Goal: Task Accomplishment & Management: Use online tool/utility

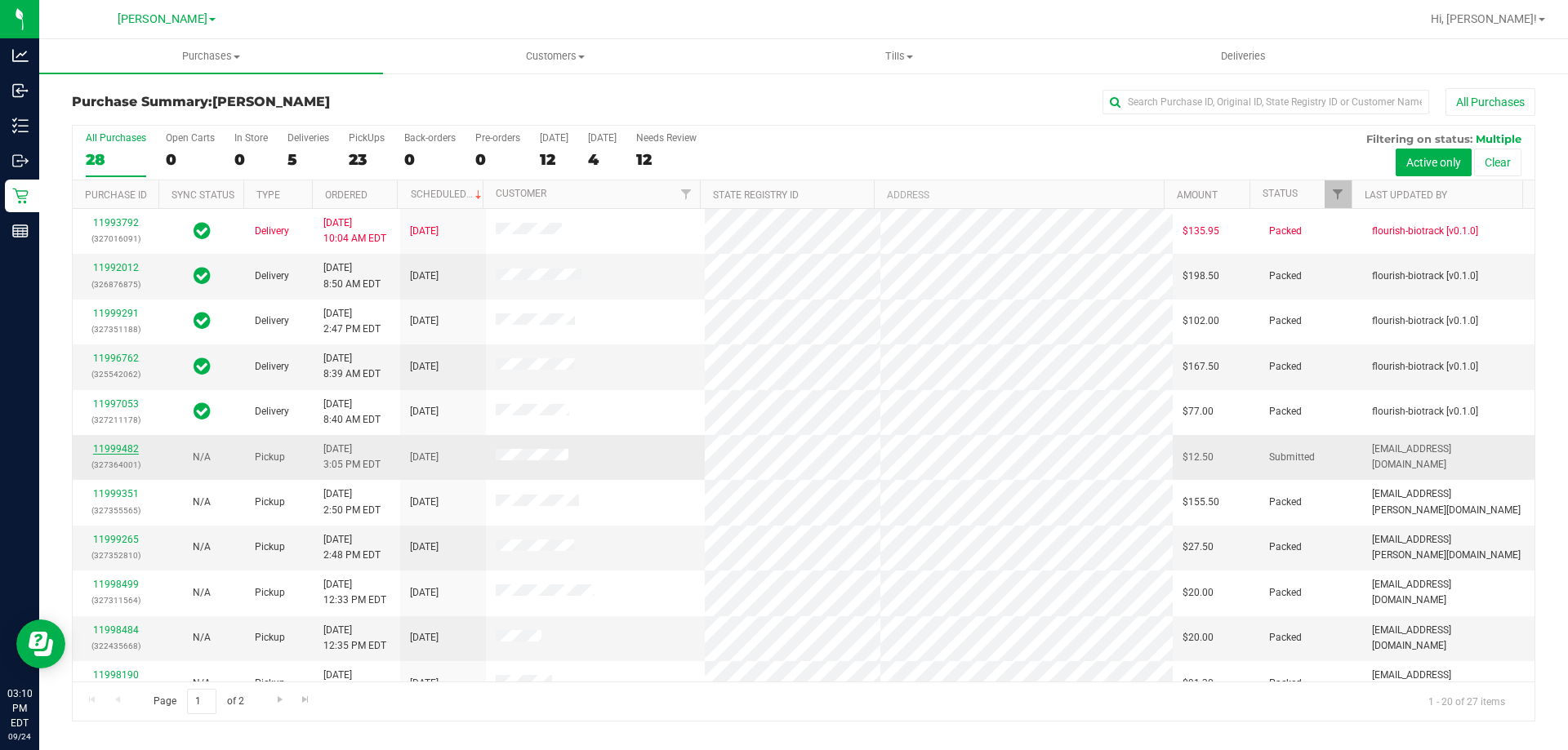
click at [117, 449] on link "11999482" at bounding box center [116, 449] width 46 height 12
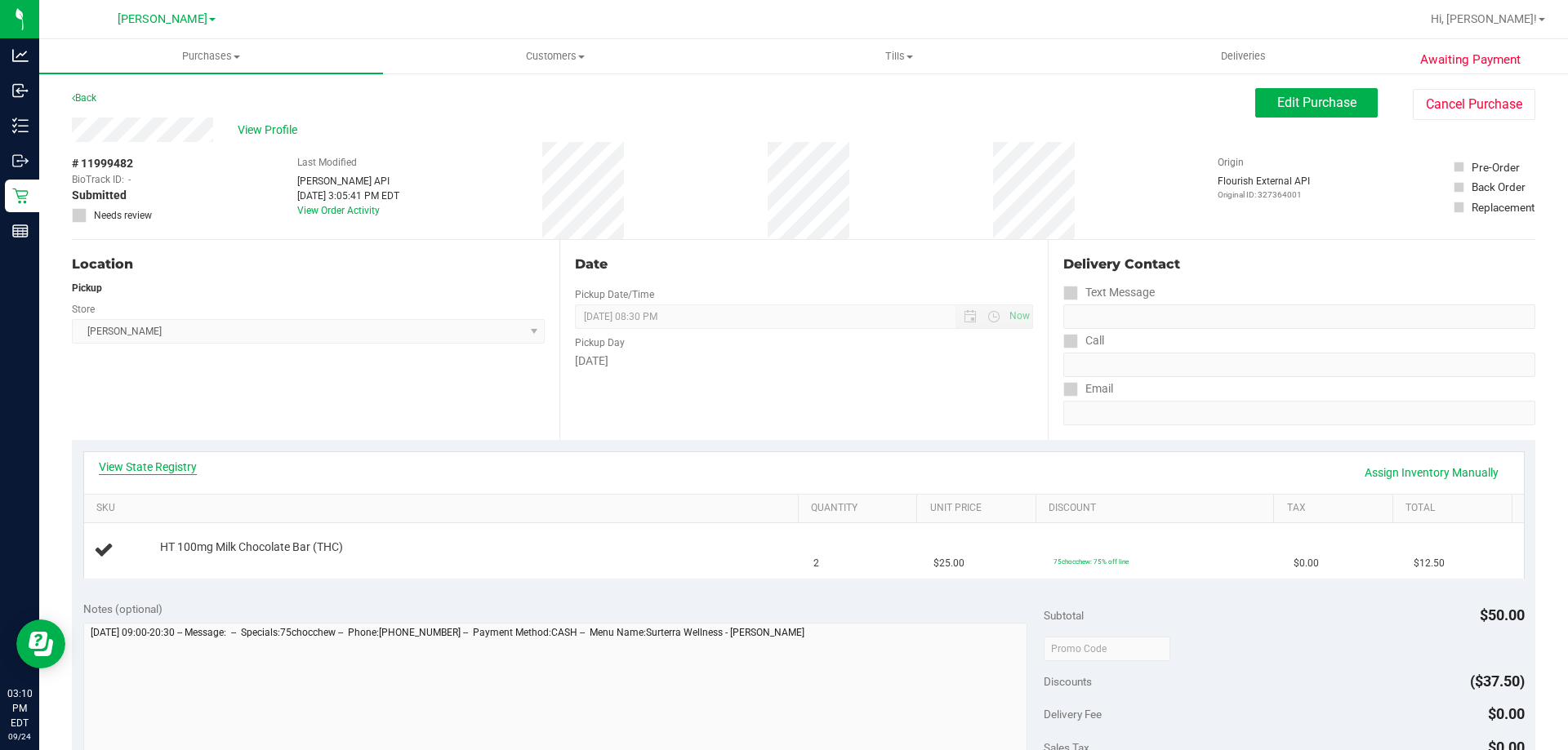
click at [179, 469] on link "View State Registry" at bounding box center [147, 467] width 98 height 16
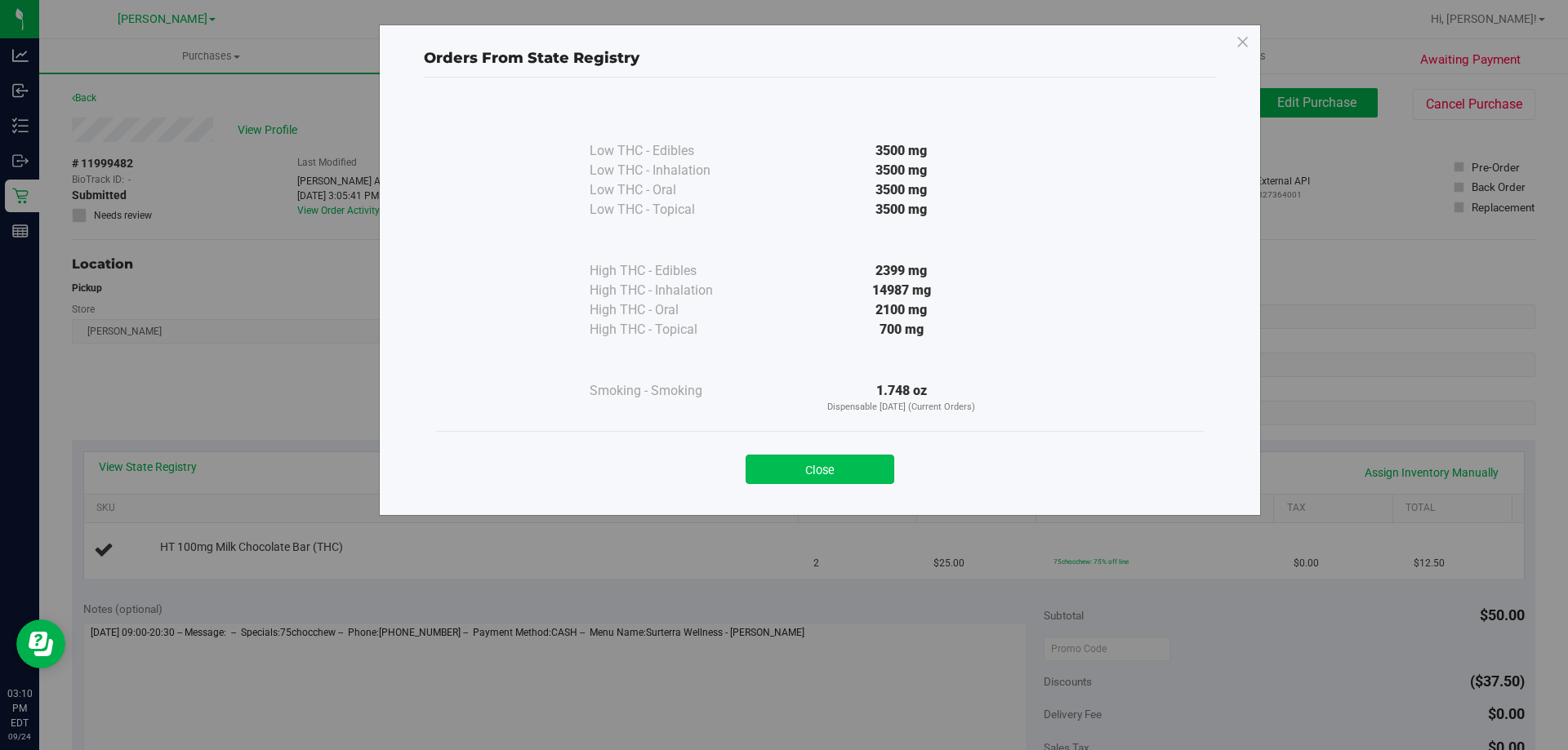
click at [807, 482] on button "Close" at bounding box center [820, 470] width 148 height 29
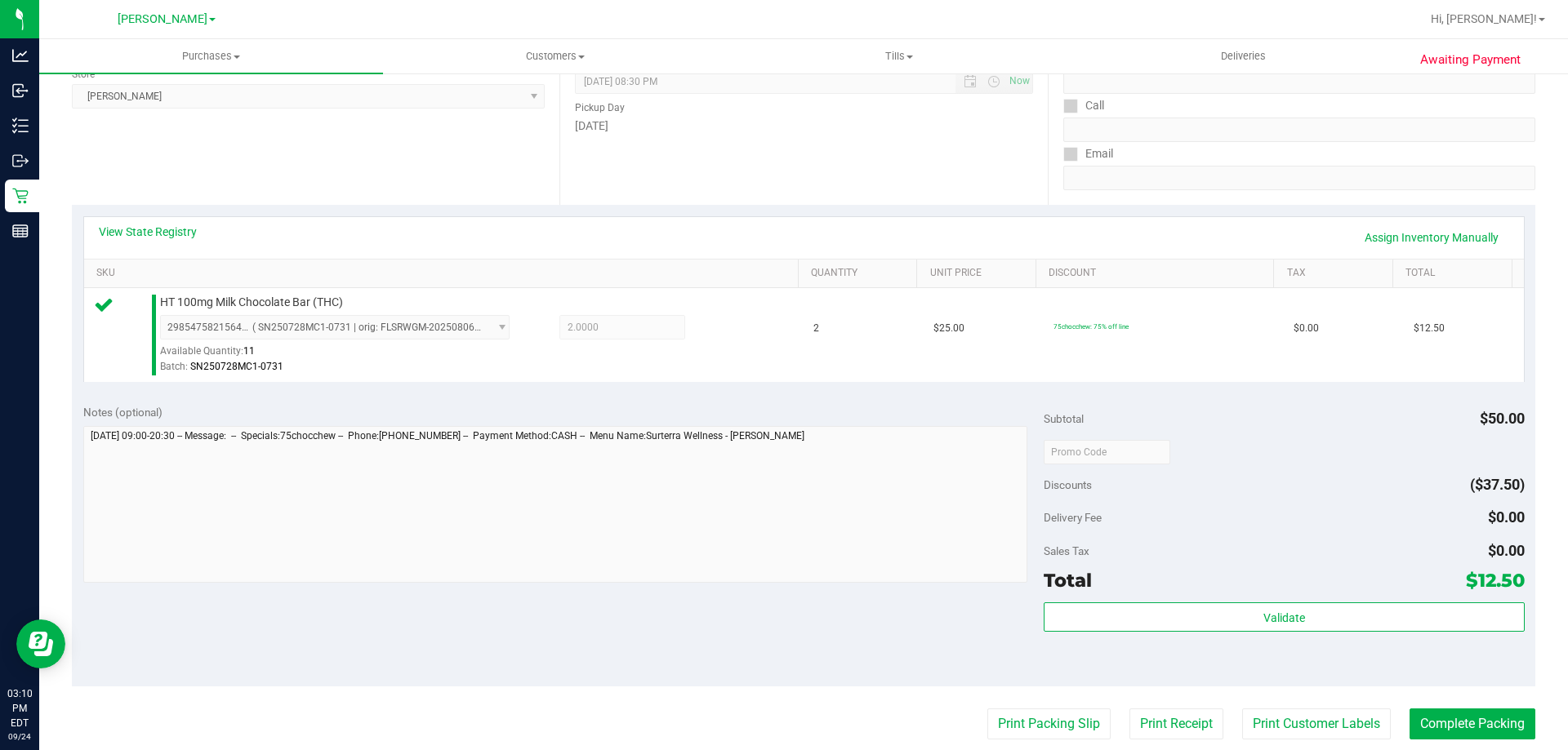
scroll to position [256, 0]
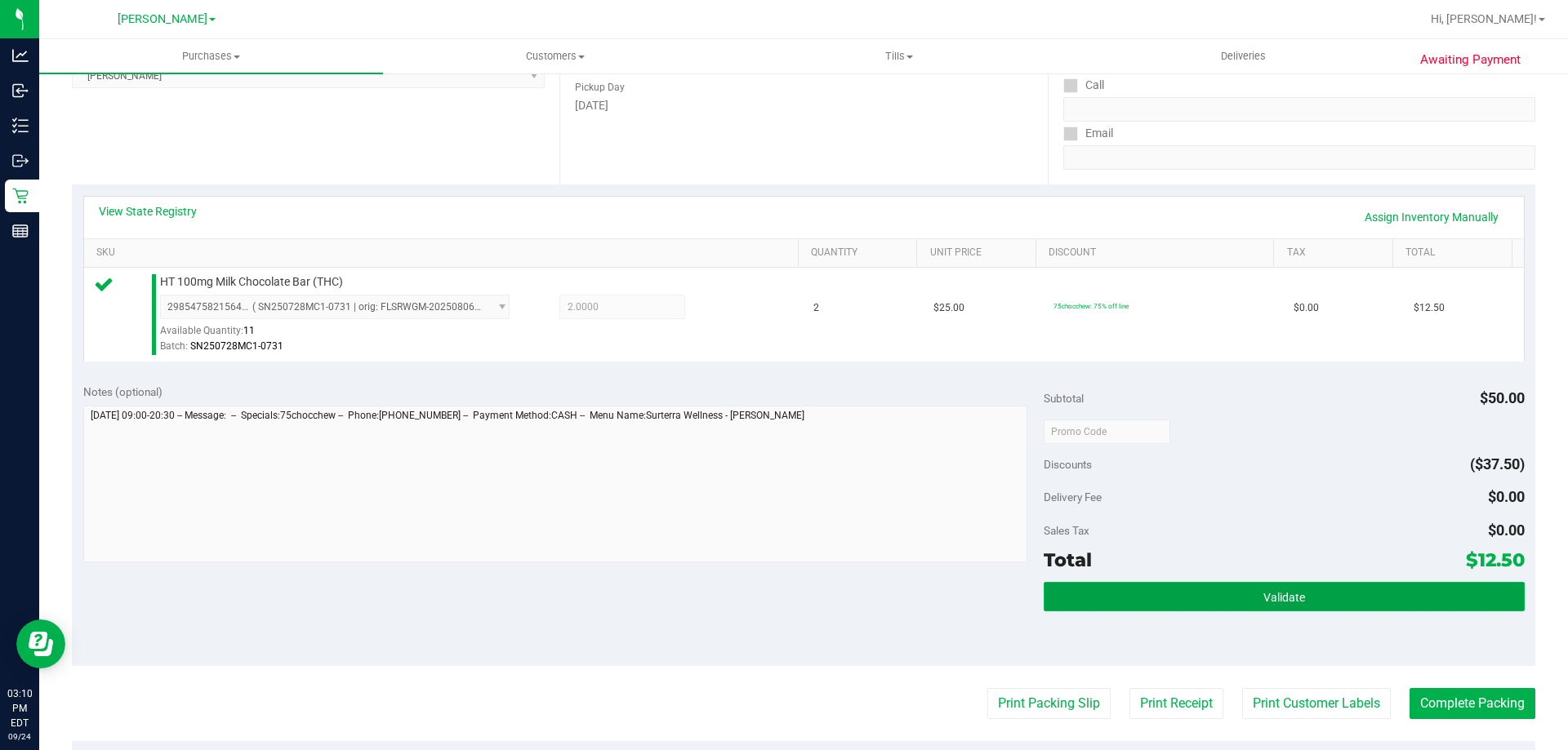
click at [1296, 607] on button "Validate" at bounding box center [1284, 597] width 480 height 29
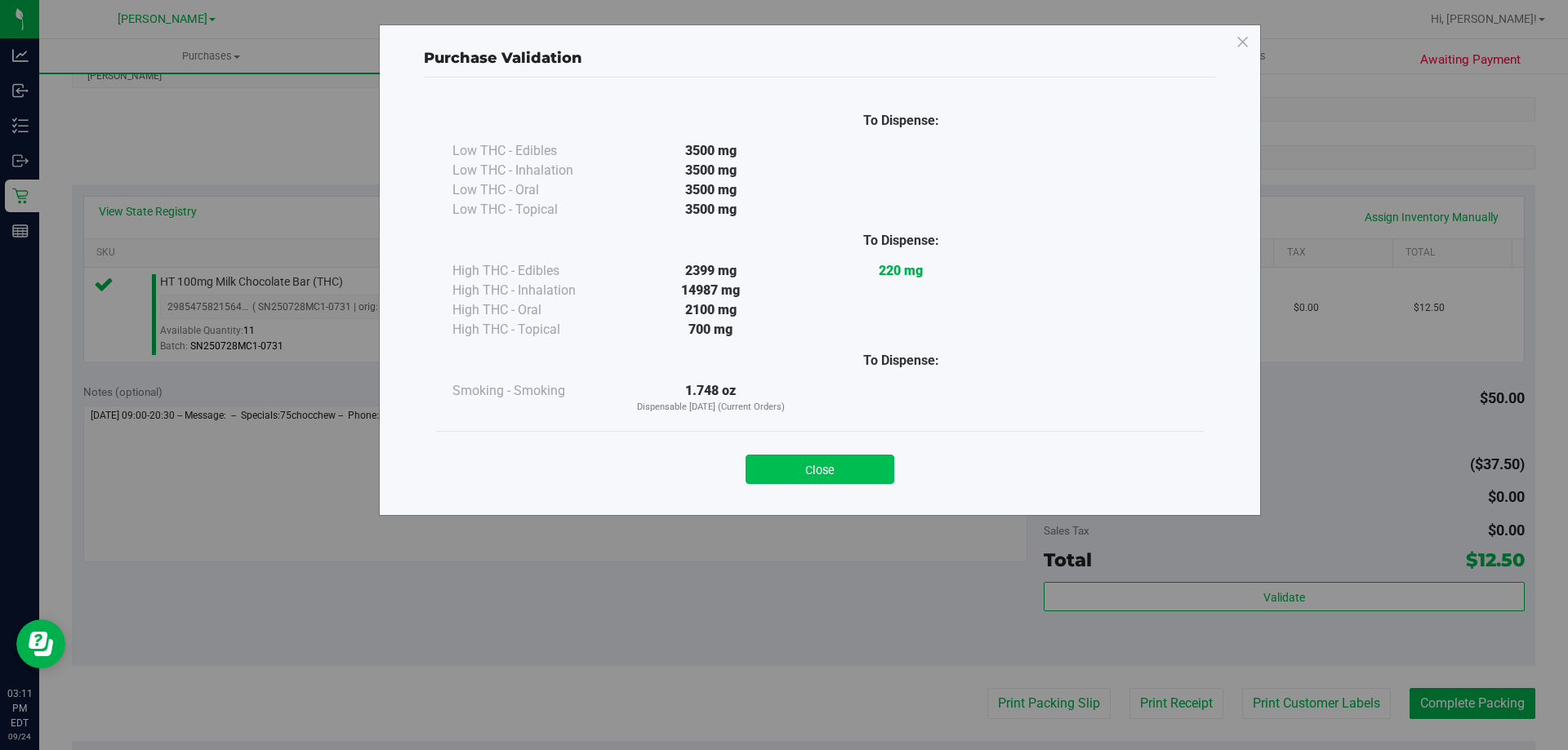
click at [851, 460] on button "Close" at bounding box center [820, 470] width 148 height 29
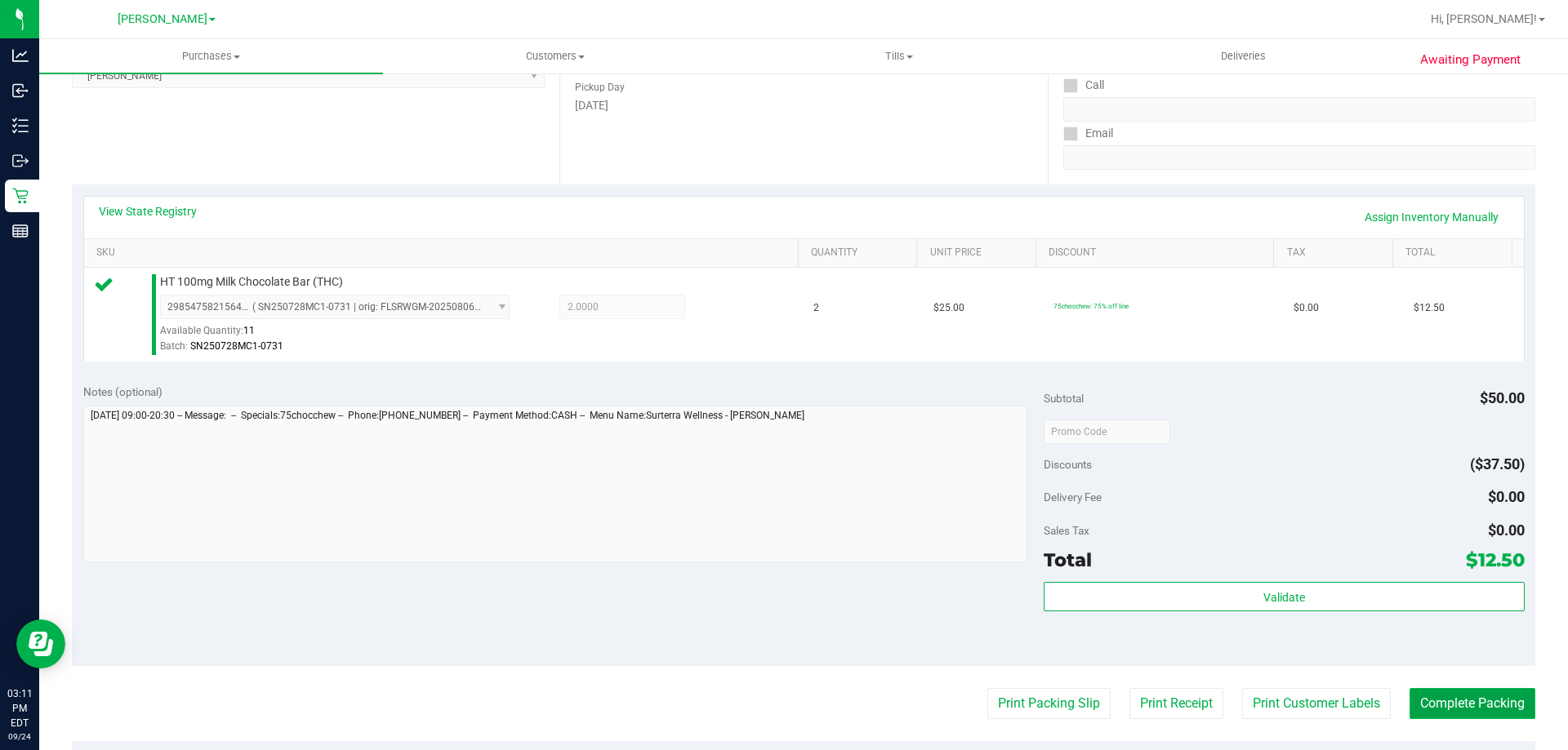
click at [1452, 707] on button "Complete Packing" at bounding box center [1472, 704] width 126 height 31
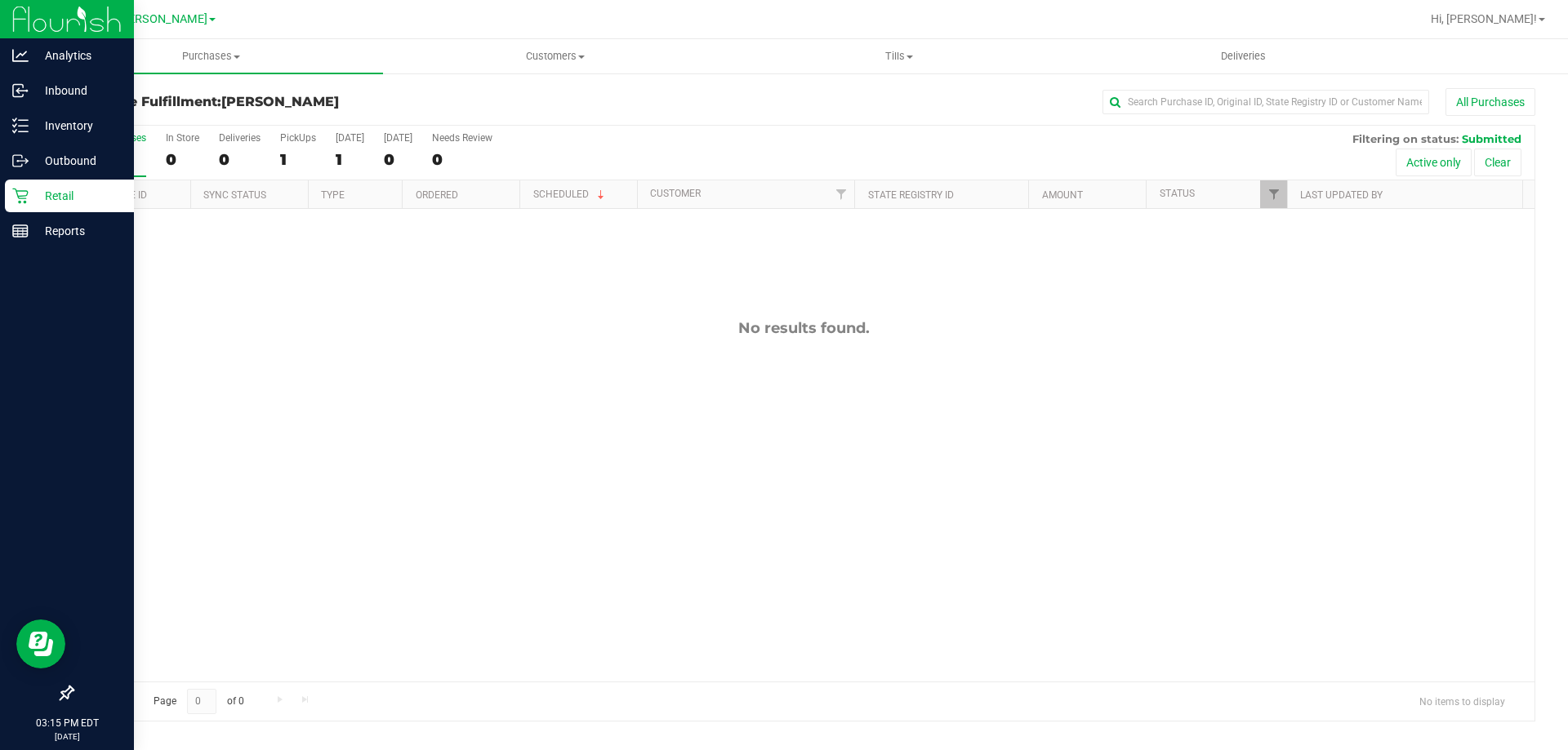
click at [37, 197] on p "Retail" at bounding box center [78, 196] width 98 height 20
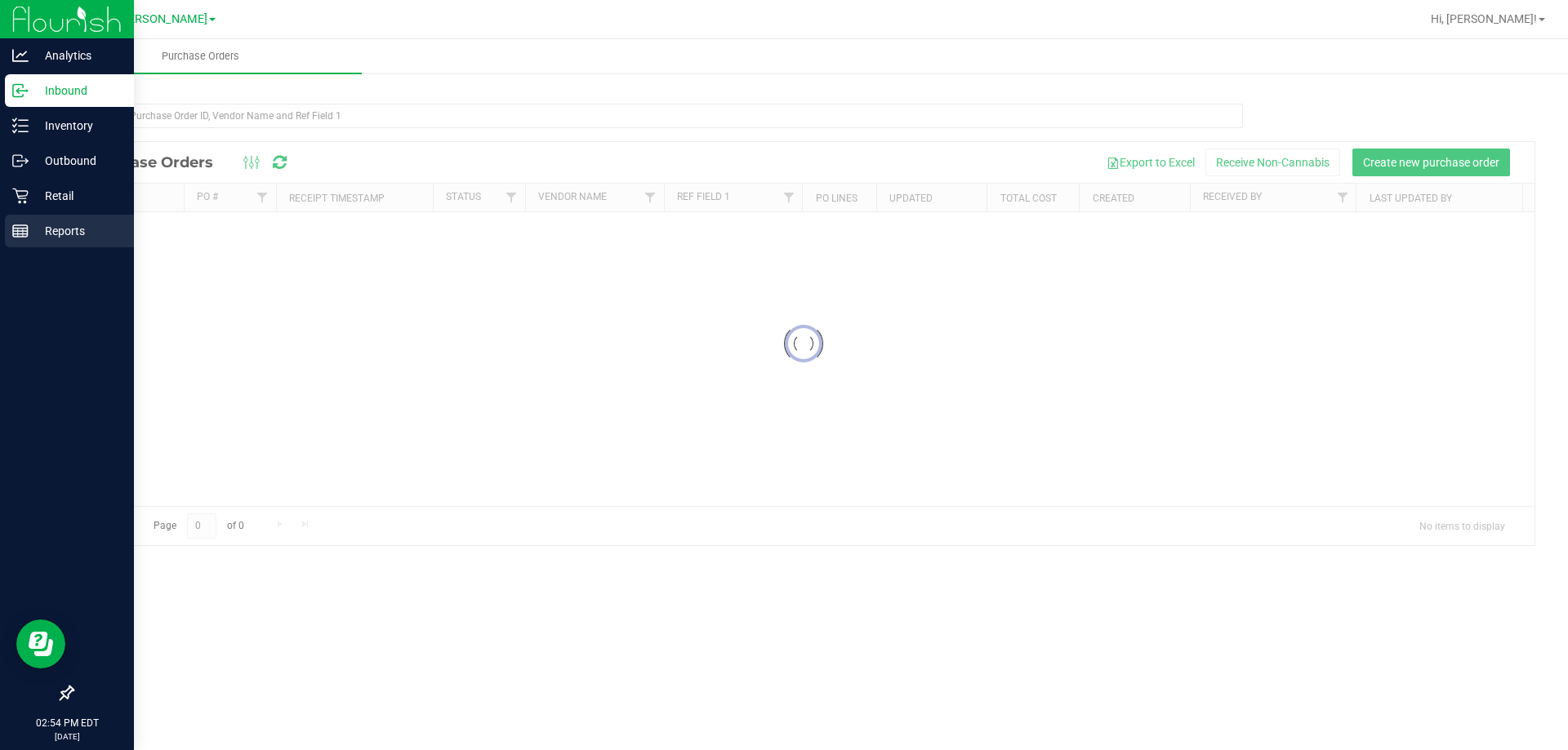
click at [47, 233] on p "Reports" at bounding box center [78, 232] width 98 height 20
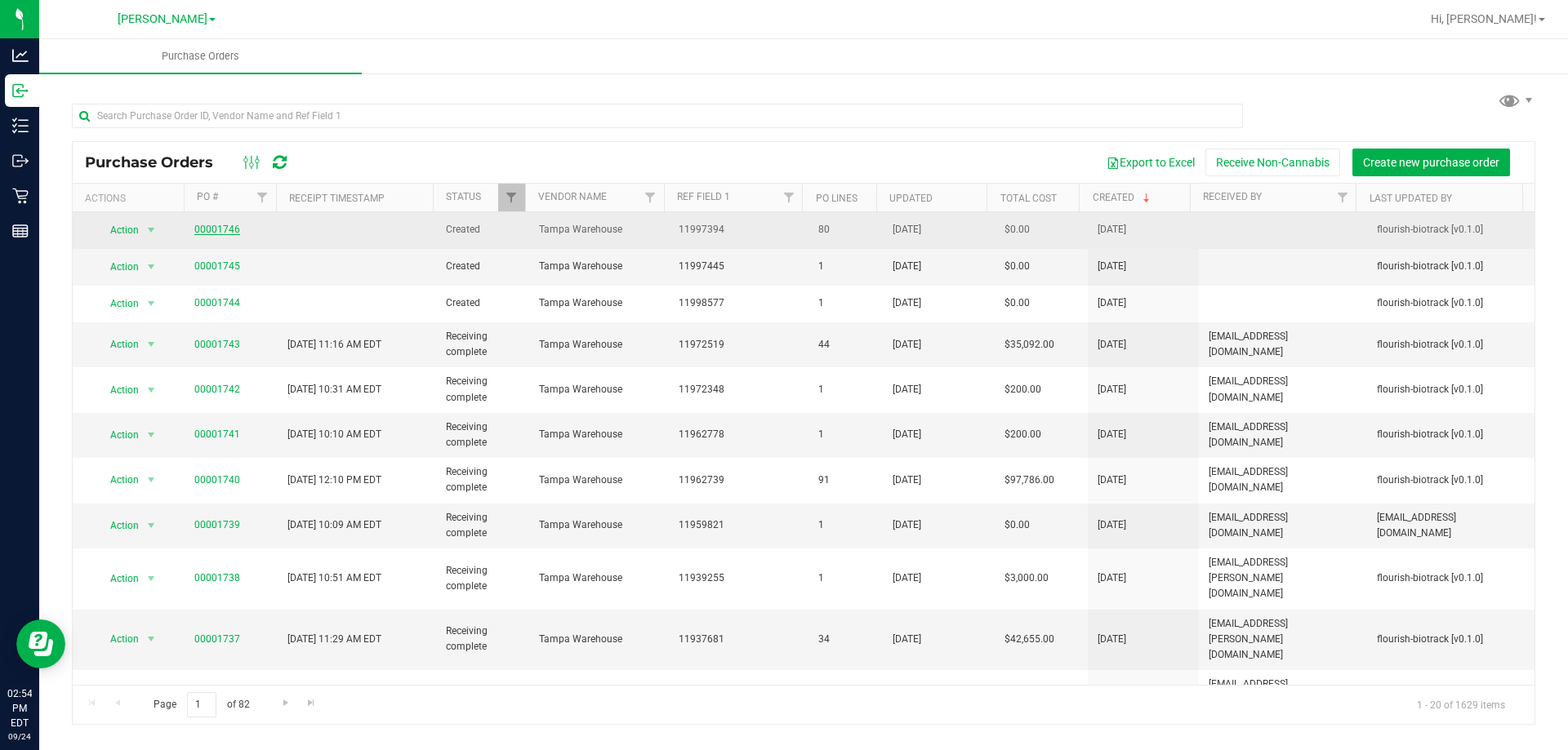
click at [223, 231] on link "00001746" at bounding box center [217, 229] width 46 height 12
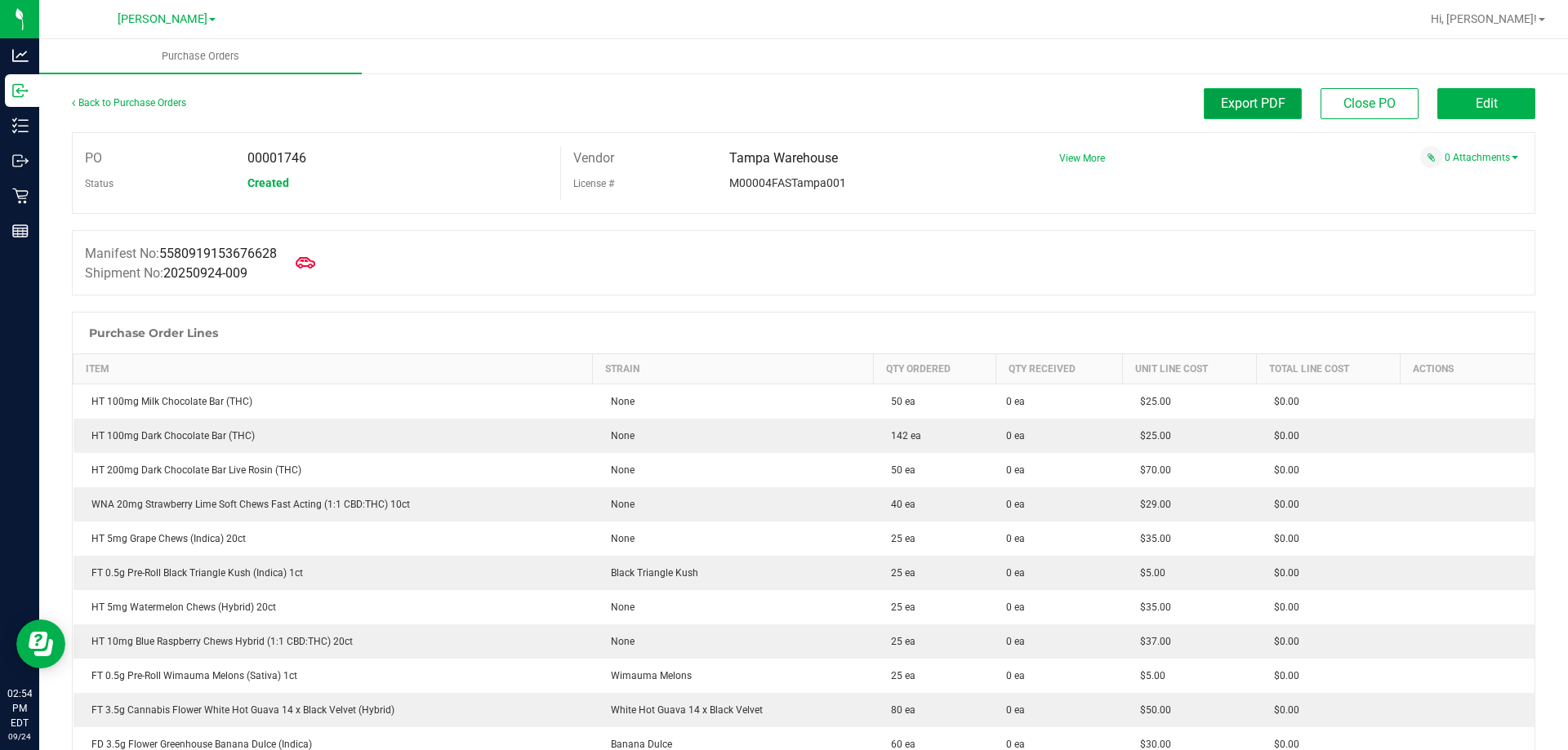
click at [1237, 106] on span "Export PDF" at bounding box center [1252, 103] width 64 height 15
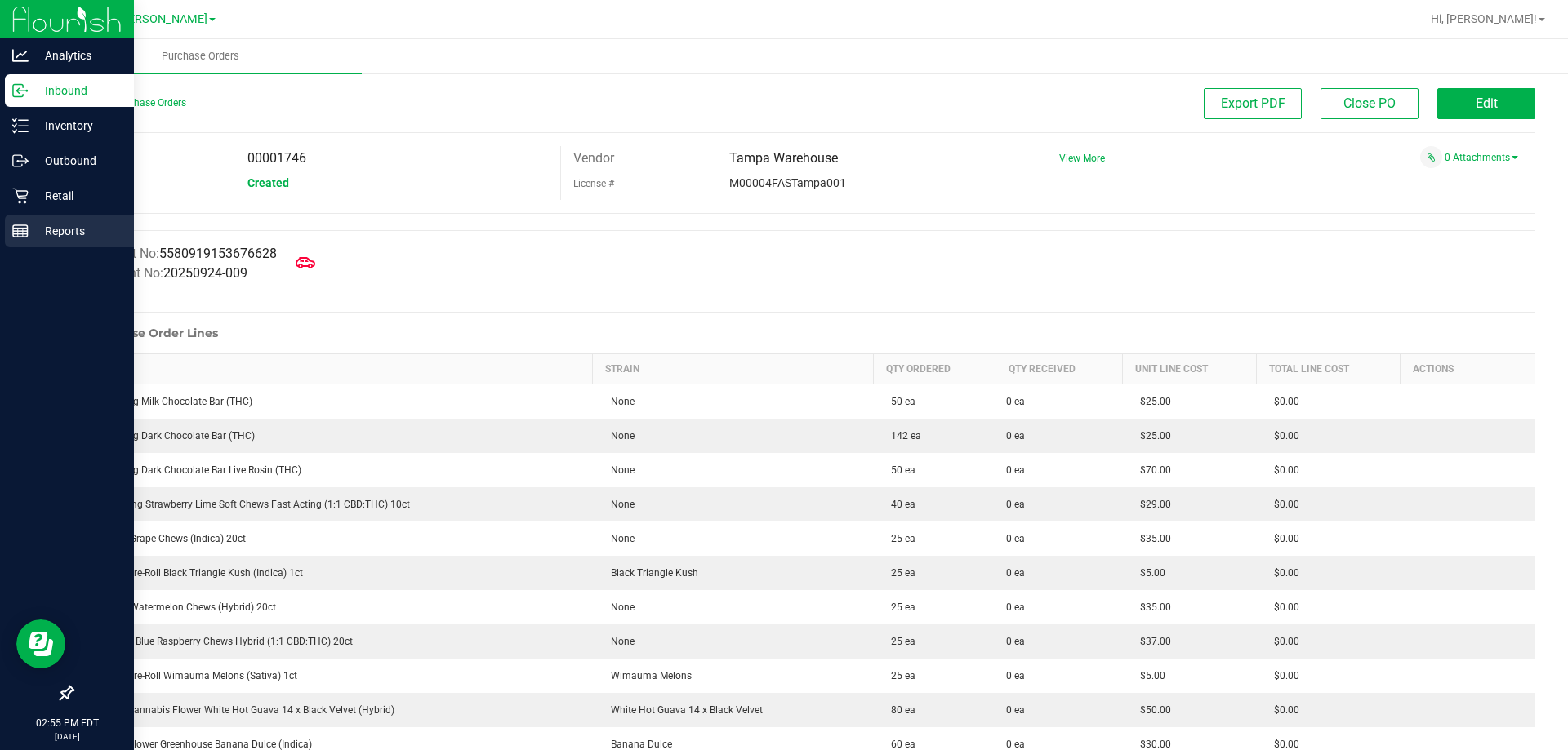
click at [87, 231] on p "Reports" at bounding box center [78, 232] width 98 height 20
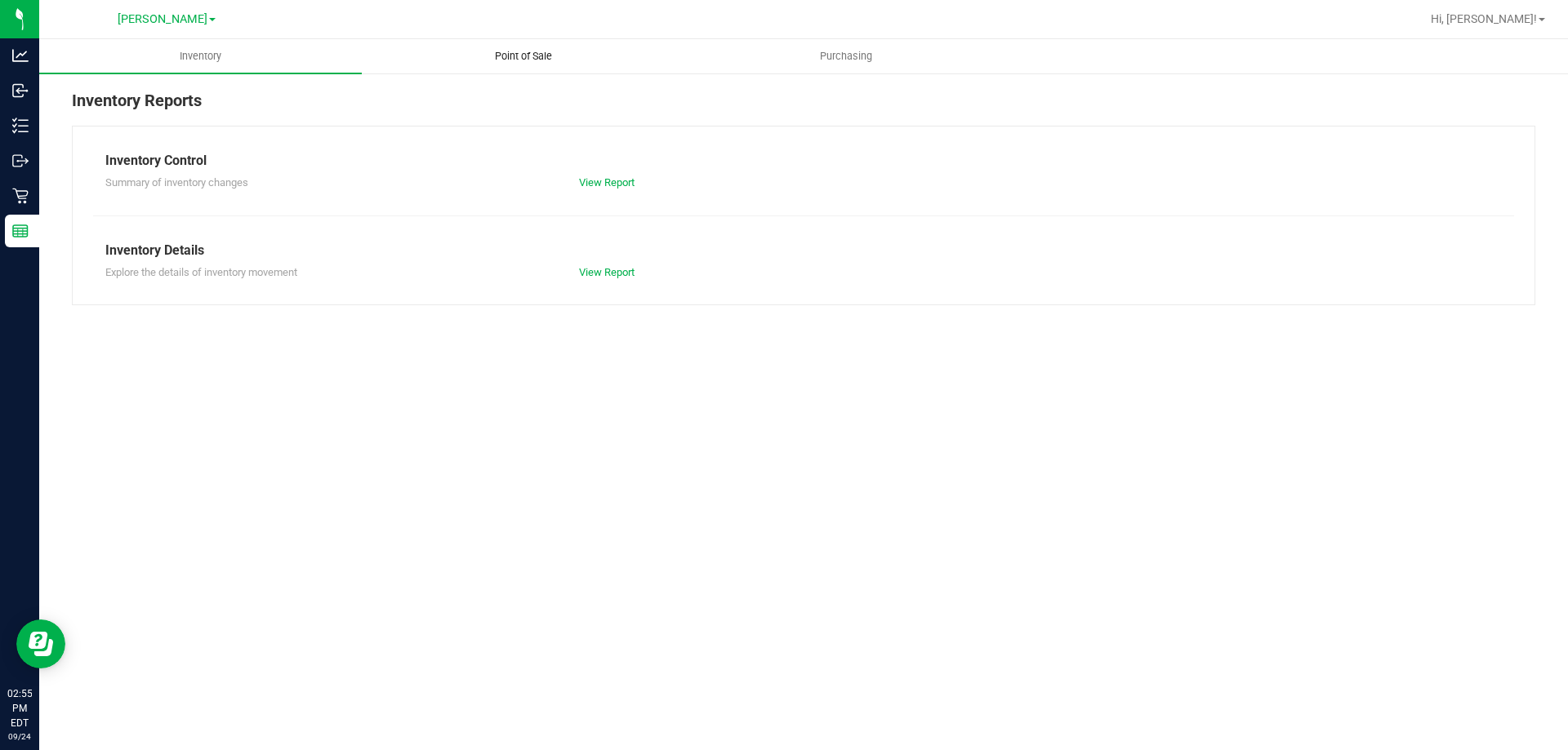
click at [535, 58] on span "Point of Sale" at bounding box center [524, 56] width 101 height 14
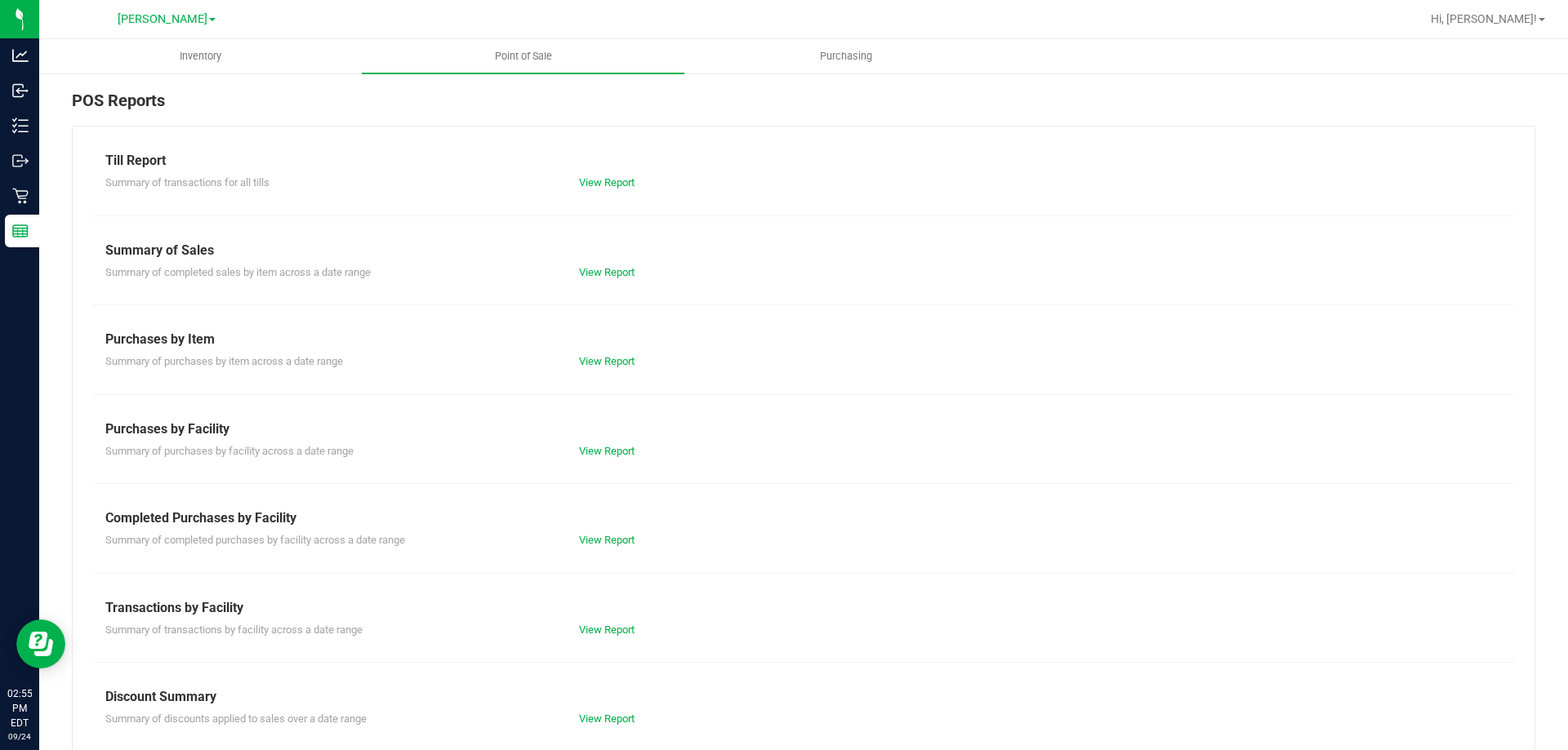
click at [611, 548] on div "View Report" at bounding box center [685, 540] width 237 height 16
click at [613, 538] on link "View Report" at bounding box center [606, 540] width 55 height 13
